Goal: Information Seeking & Learning: Find contact information

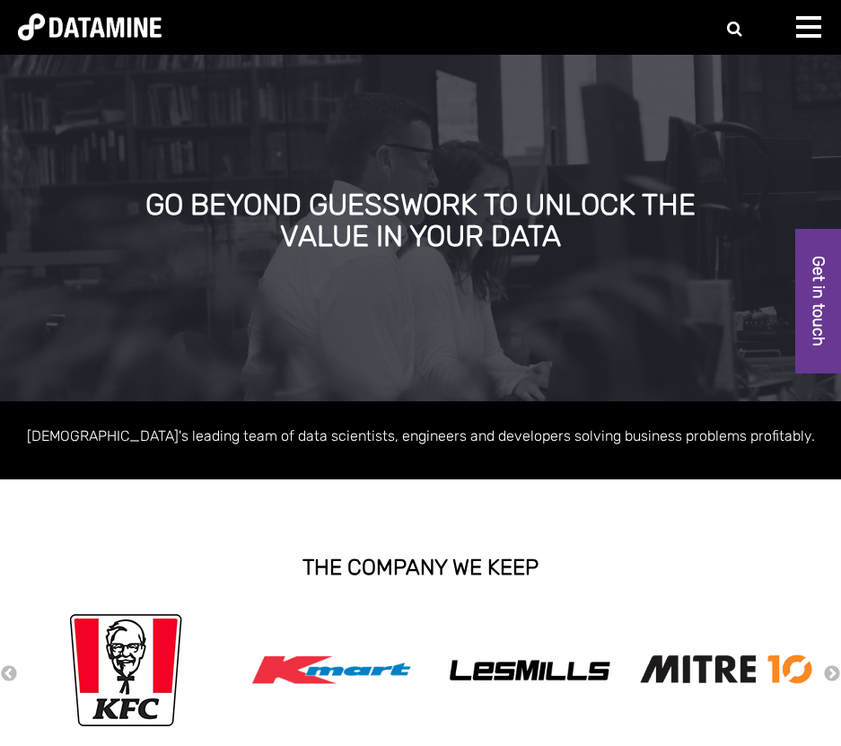
click at [806, 16] on span at bounding box center [809, 18] width 25 height 4
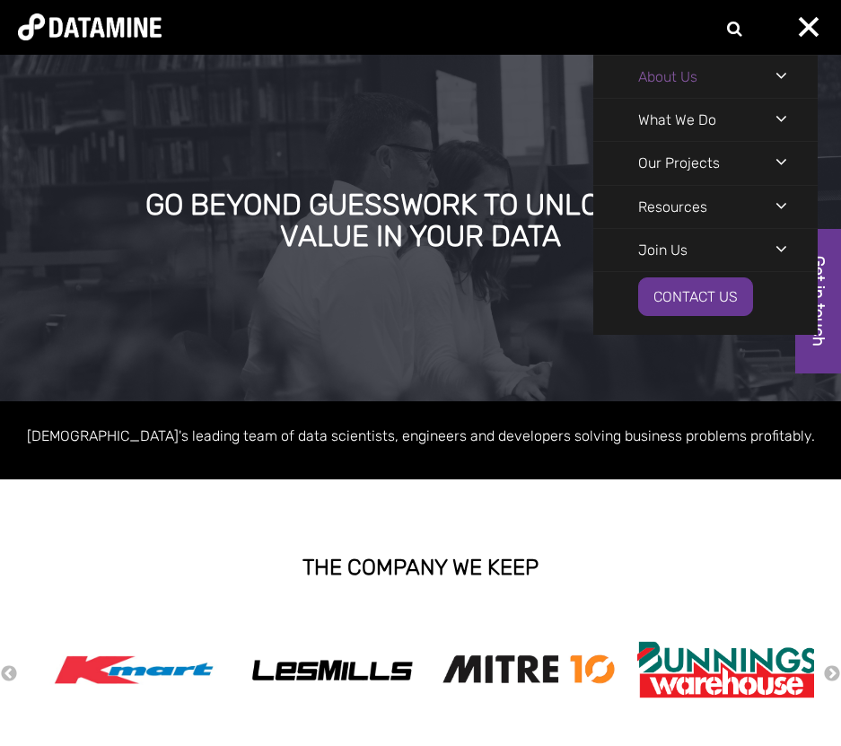
click at [679, 69] on link "About Us" at bounding box center [668, 77] width 149 height 42
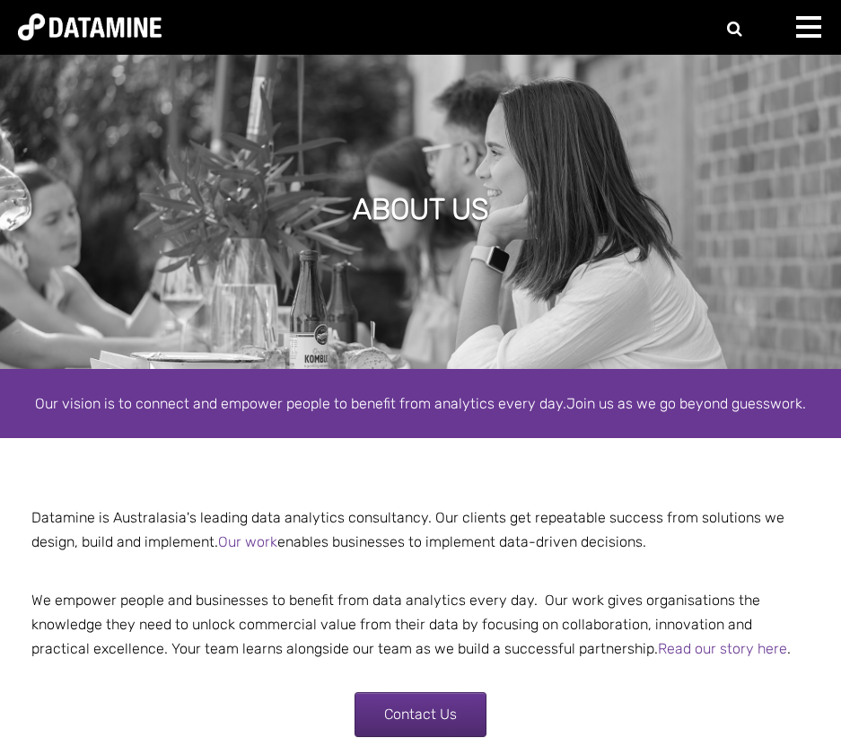
click at [818, 23] on div at bounding box center [815, 34] width 36 height 36
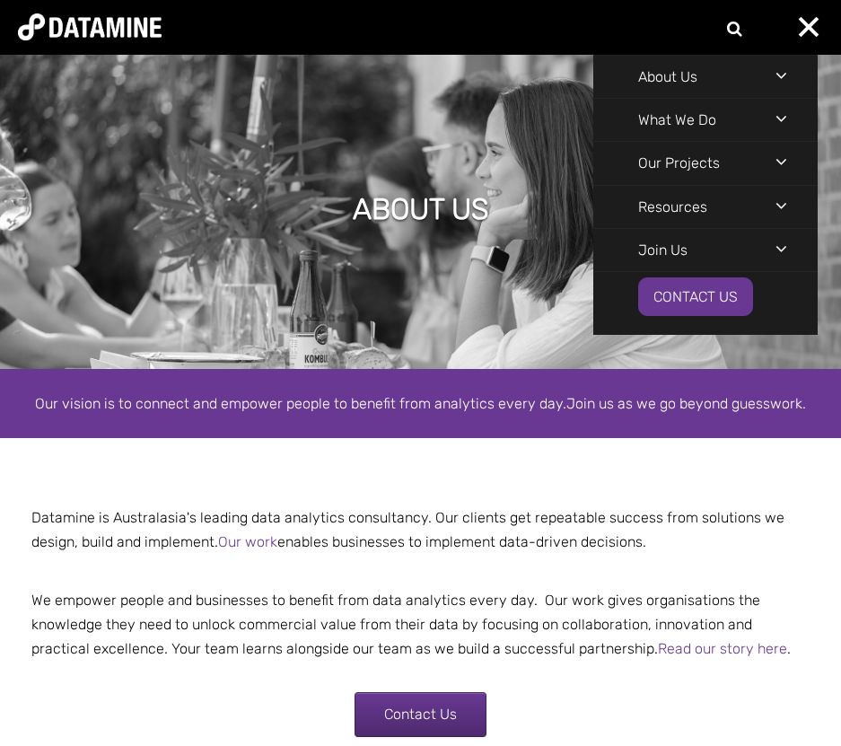
click at [784, 249] on div "Navigation Menu" at bounding box center [797, 249] width 42 height 40
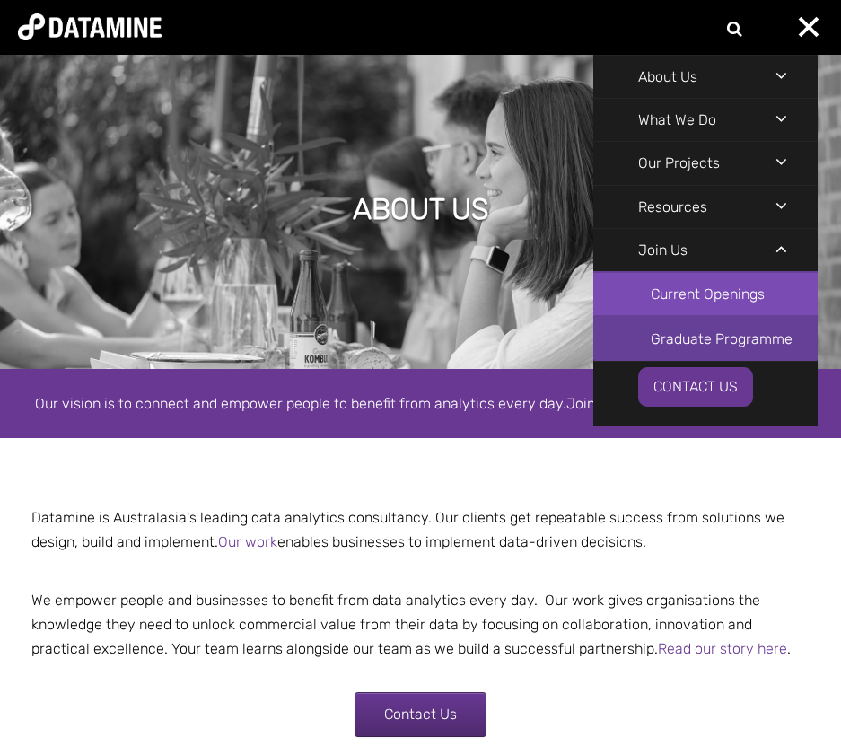
click at [767, 300] on link "Current Openings" at bounding box center [706, 294] width 225 height 44
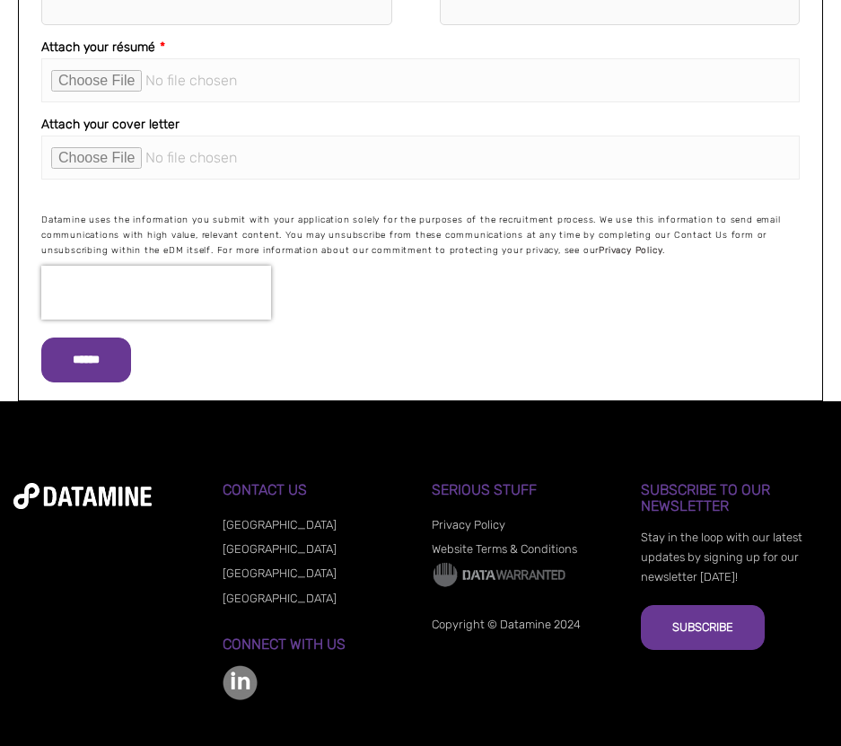
scroll to position [2791, 0]
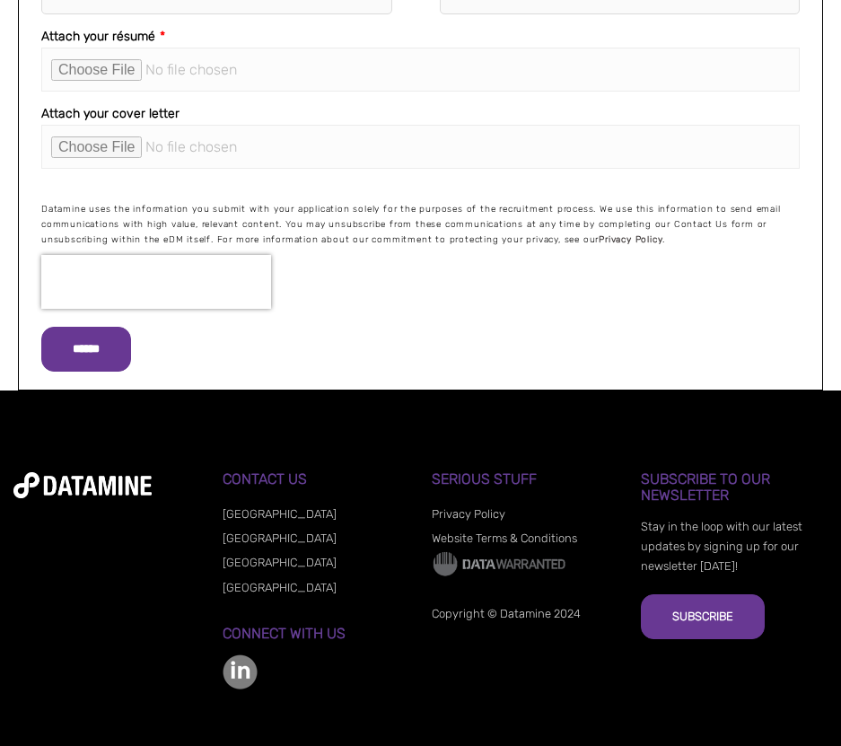
click at [241, 556] on link "[GEOGRAPHIC_DATA]" at bounding box center [280, 562] width 114 height 13
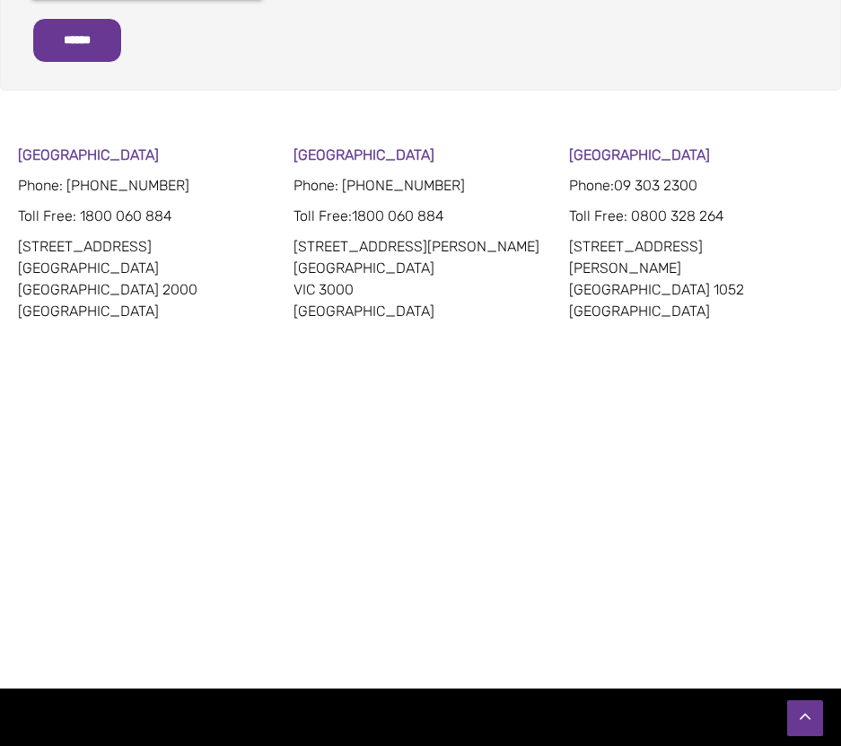
scroll to position [988, 0]
